Goal: Task Accomplishment & Management: Complete application form

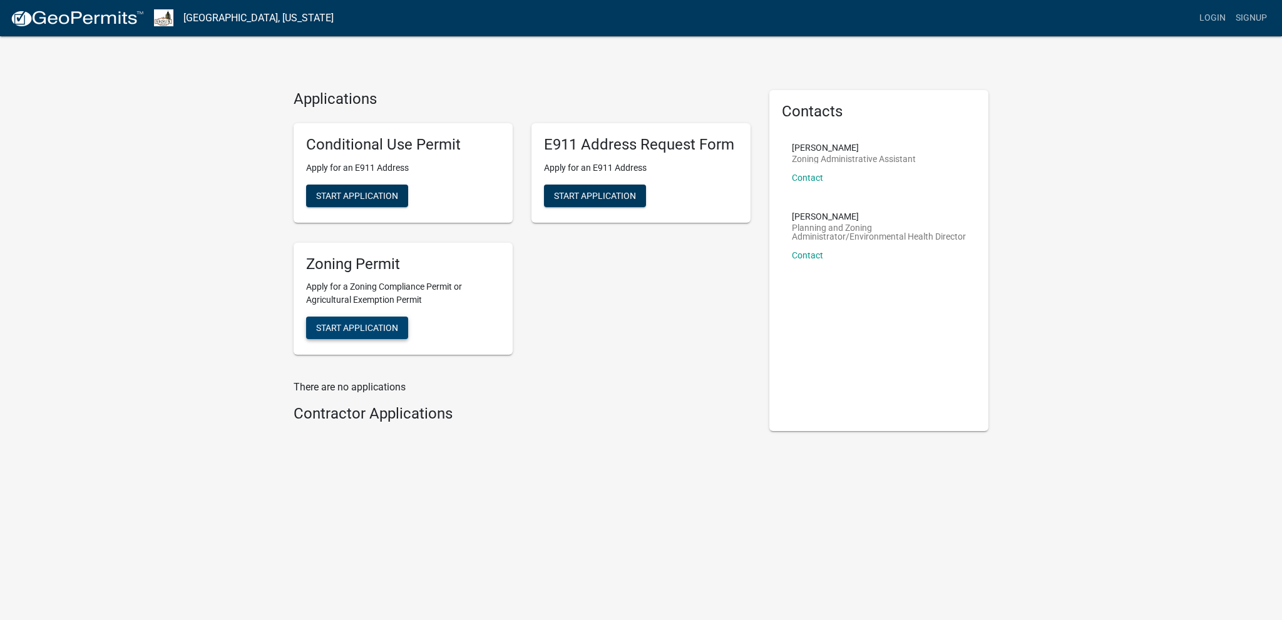
click at [364, 326] on span "Start Application" at bounding box center [357, 328] width 82 height 10
click at [353, 193] on span "Start Application" at bounding box center [357, 195] width 82 height 10
